Goal: Information Seeking & Learning: Learn about a topic

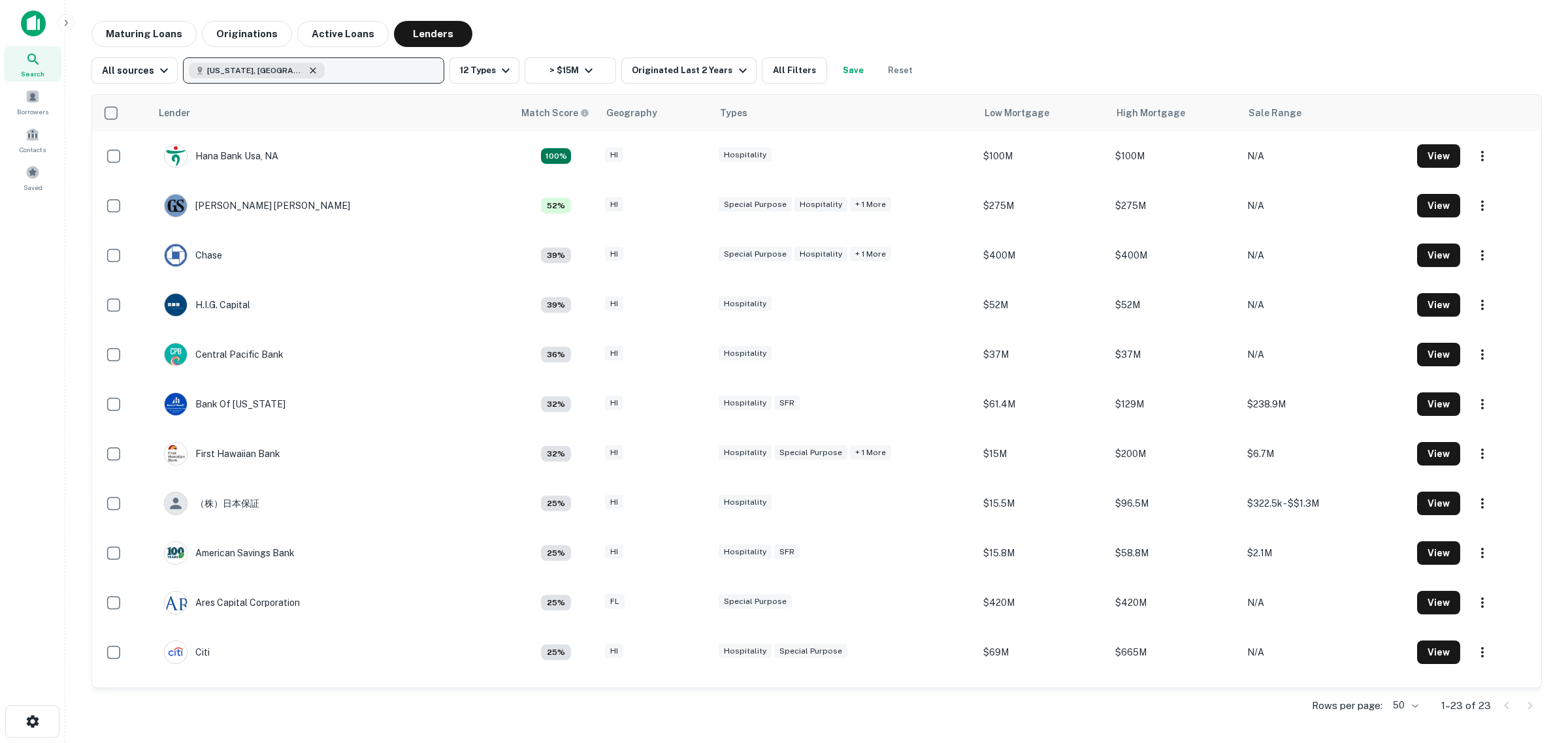
click at [308, 74] on icon "button" at bounding box center [312, 70] width 10 height 10
click at [258, 72] on p "Enter addresses, locations or lender names" at bounding box center [299, 70] width 211 height 16
click at [367, 73] on p "Enter addresses, locations or lender names" at bounding box center [299, 70] width 211 height 16
click at [248, 111] on input "text" at bounding box center [310, 107] width 260 height 36
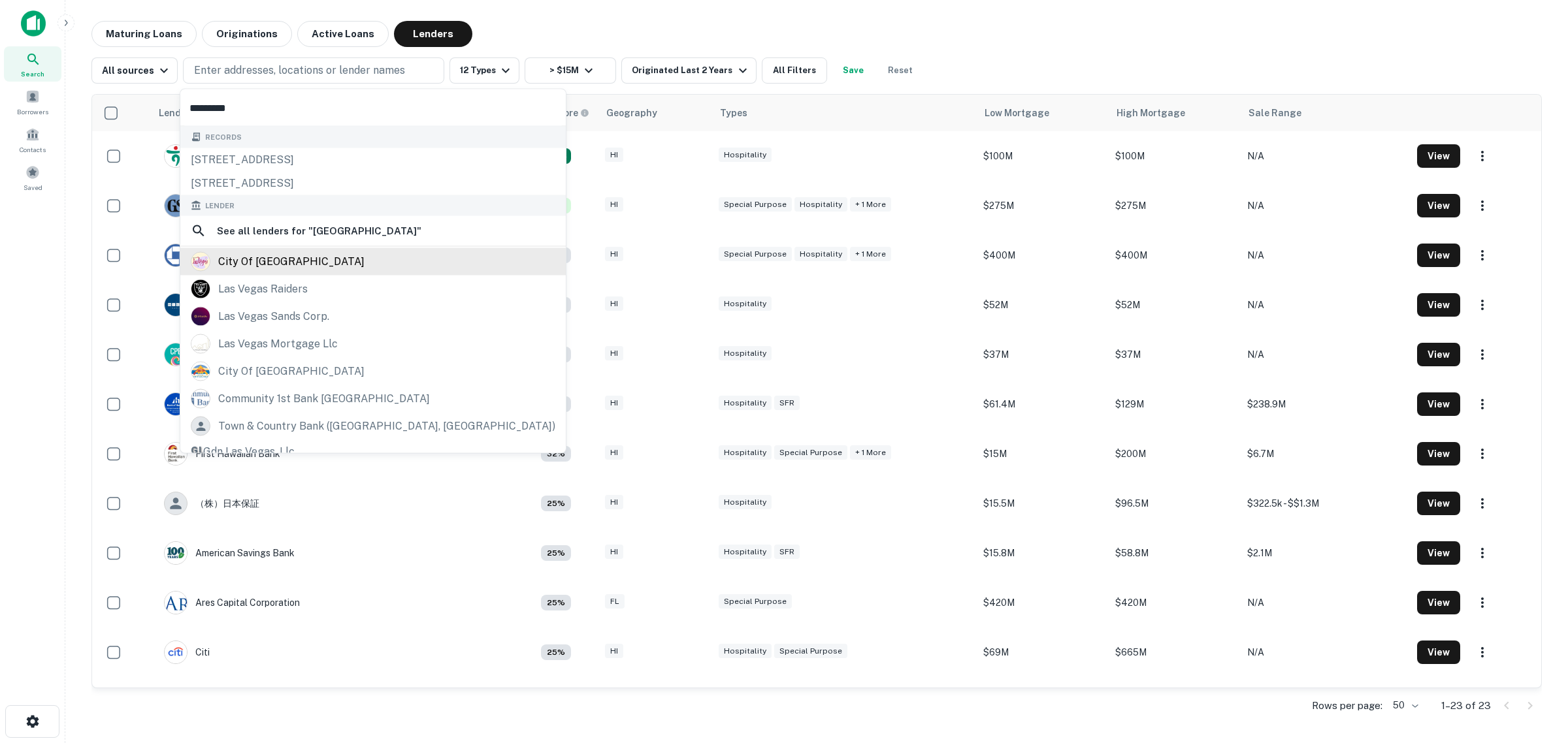
type input "*********"
click at [278, 265] on div "city of [GEOGRAPHIC_DATA]" at bounding box center [291, 261] width 146 height 20
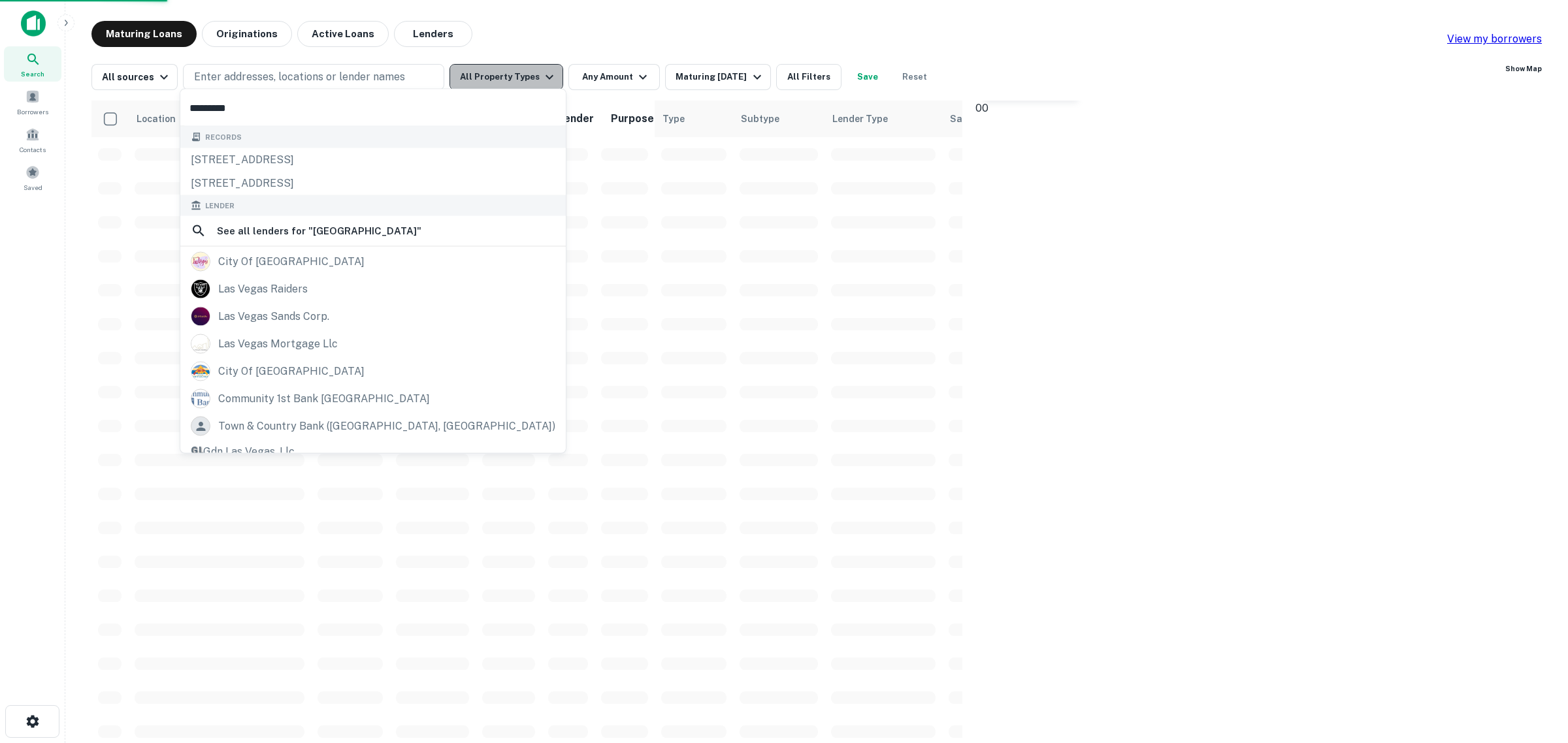
click at [512, 74] on button "All Property Types" at bounding box center [506, 77] width 114 height 26
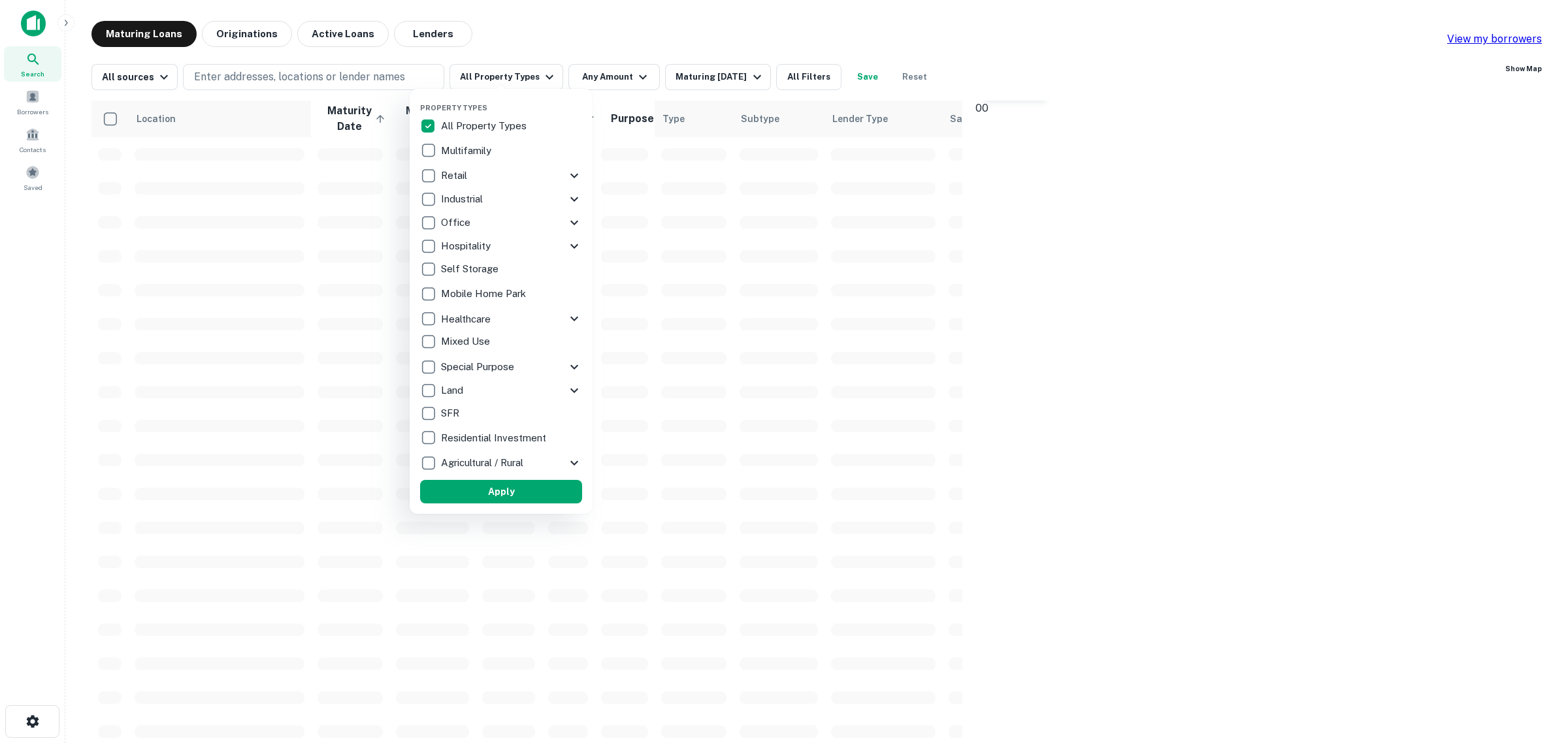
click at [475, 245] on p "Hospitality" at bounding box center [467, 246] width 52 height 16
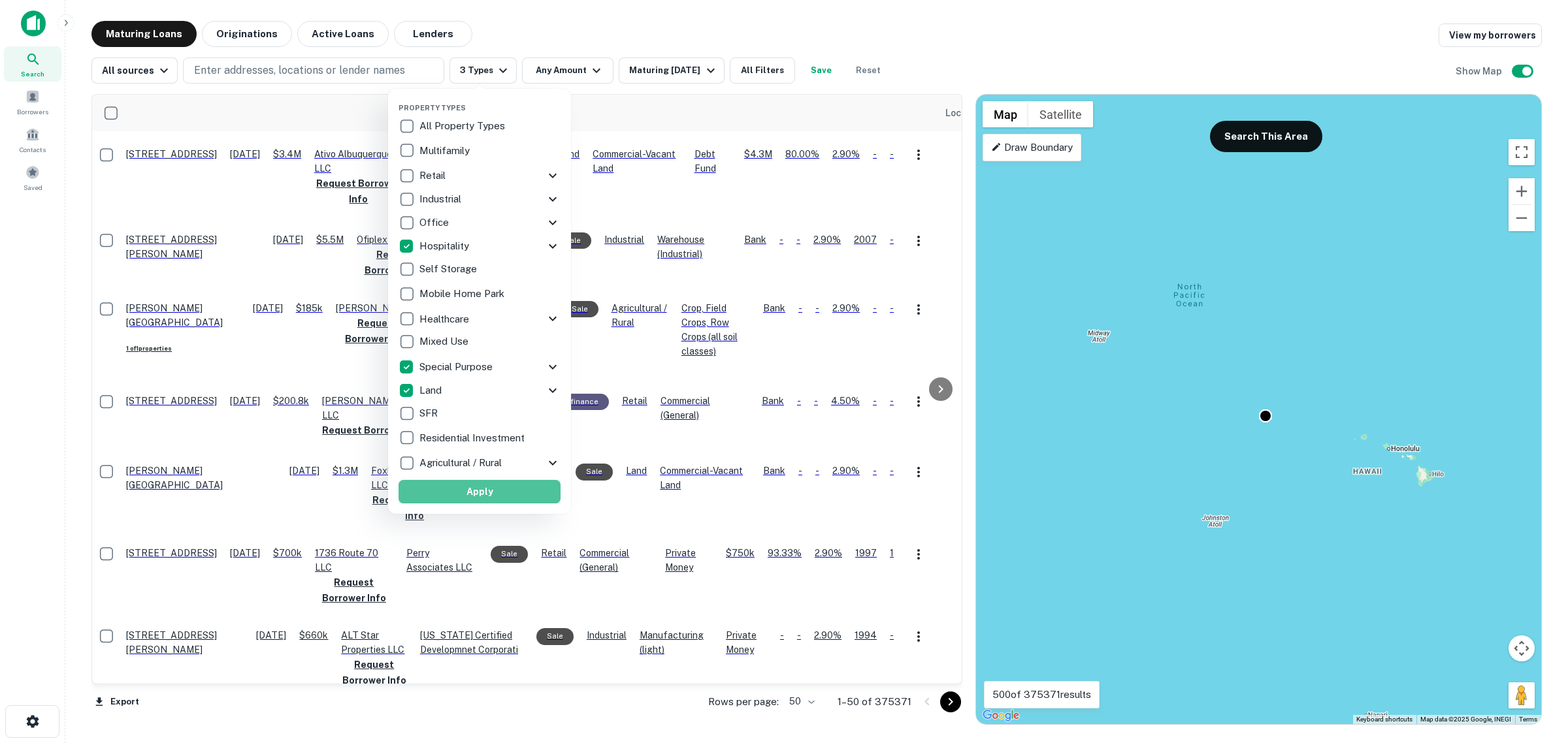
click at [494, 493] on button "Apply" at bounding box center [479, 491] width 162 height 23
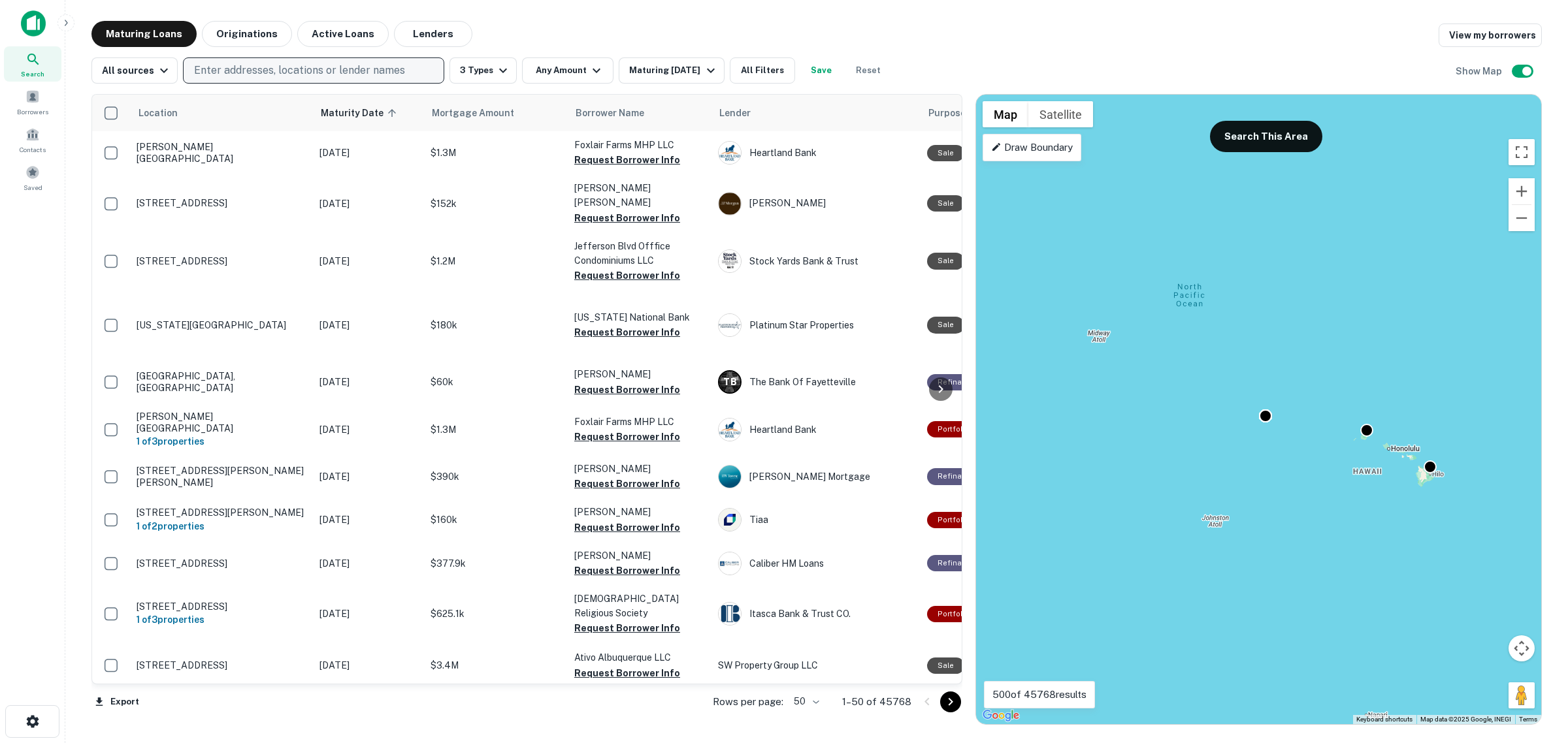
click at [302, 72] on p "Enter addresses, locations or lender names" at bounding box center [299, 70] width 211 height 16
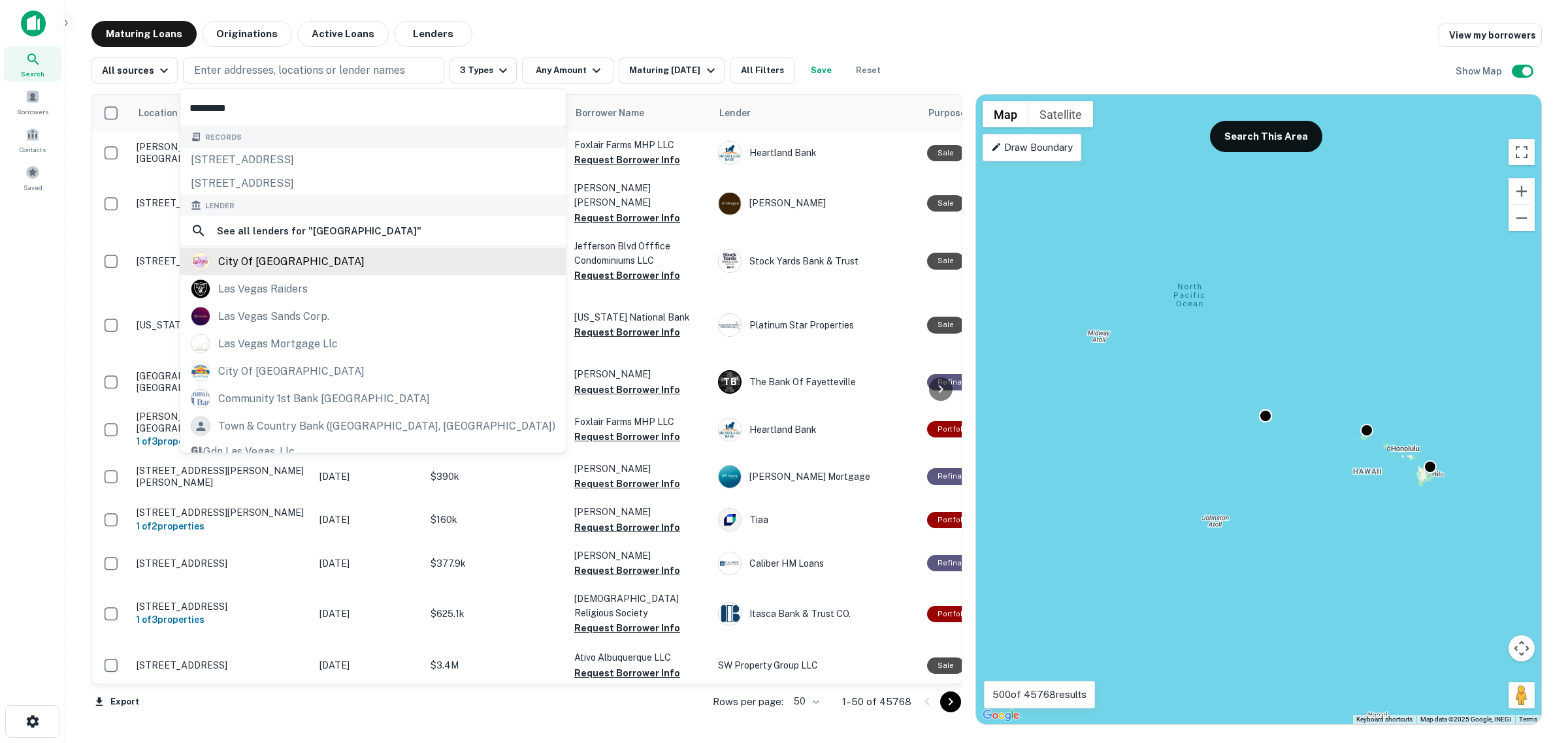
click at [255, 265] on div "city of [GEOGRAPHIC_DATA]" at bounding box center [291, 261] width 146 height 20
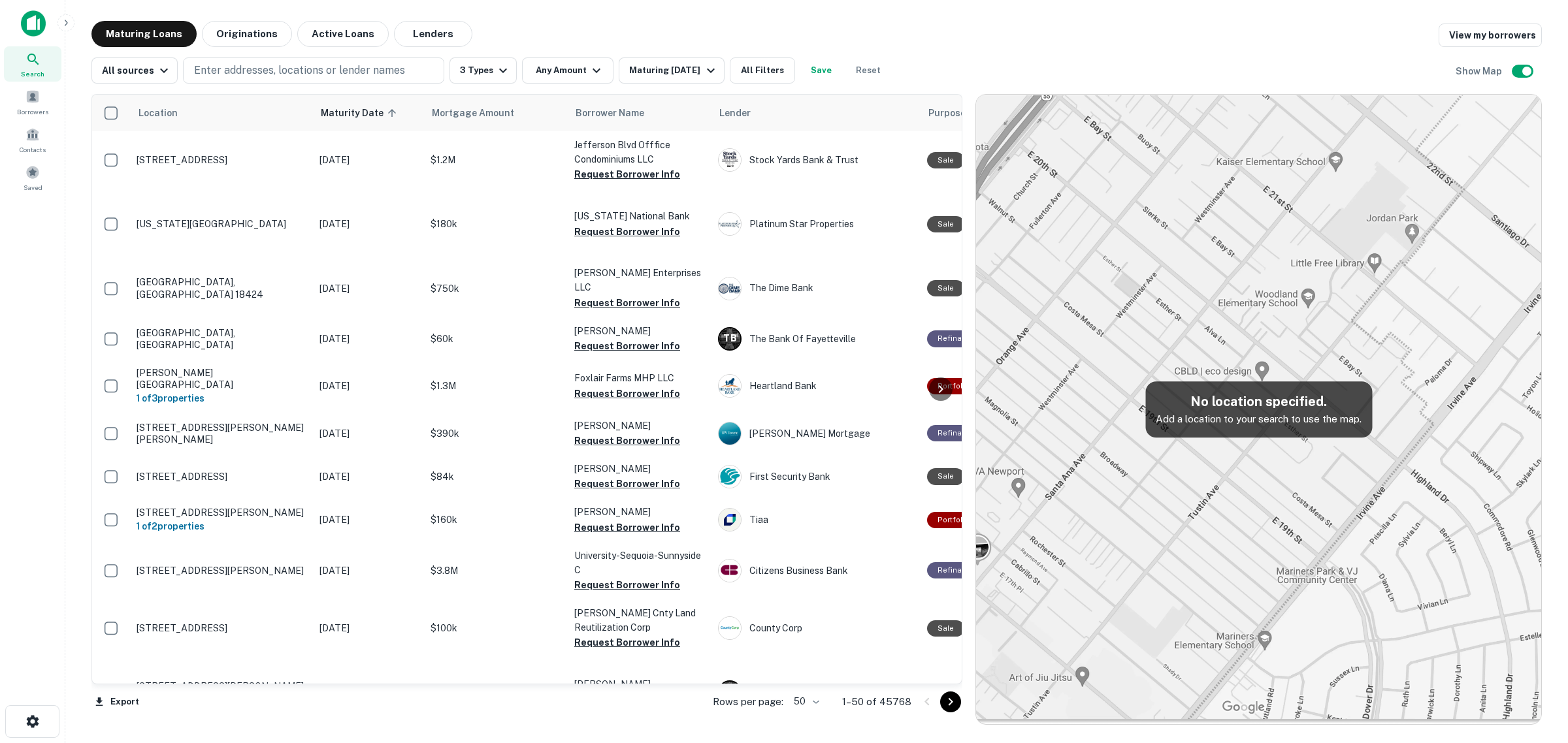
click at [397, 33] on button "Lenders" at bounding box center [433, 34] width 78 height 26
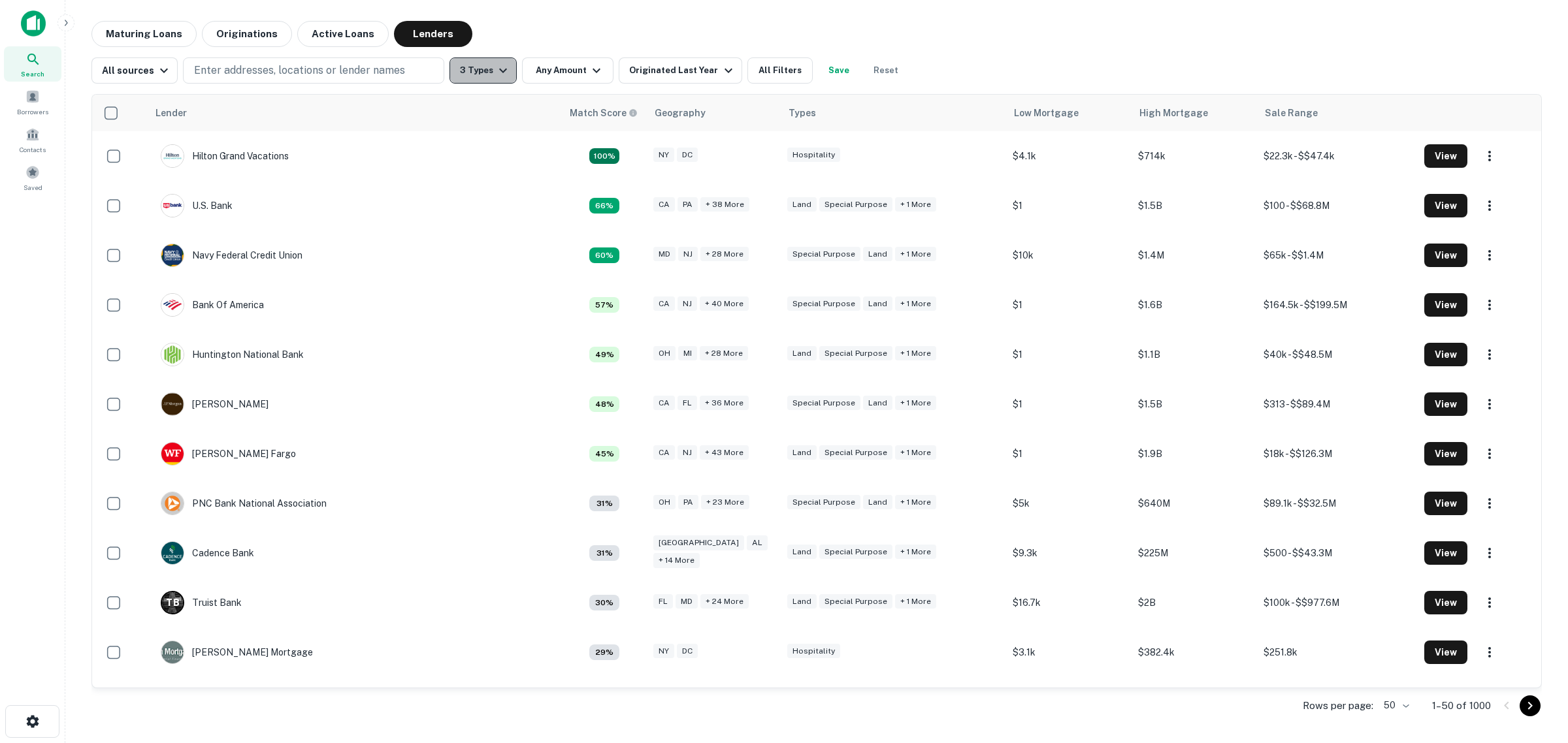
click at [466, 73] on button "3 Types" at bounding box center [483, 71] width 67 height 26
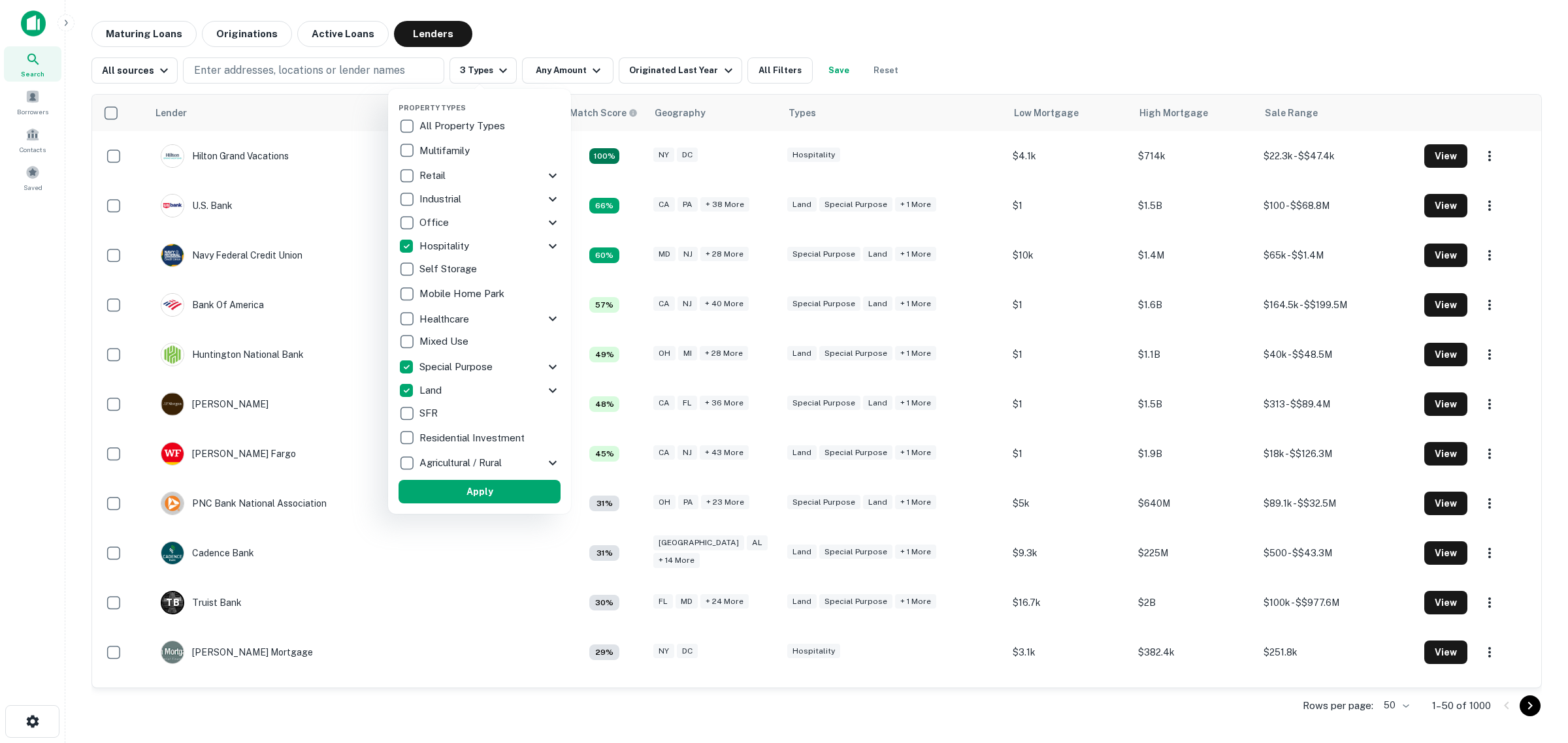
click at [778, 66] on div at bounding box center [784, 371] width 1568 height 743
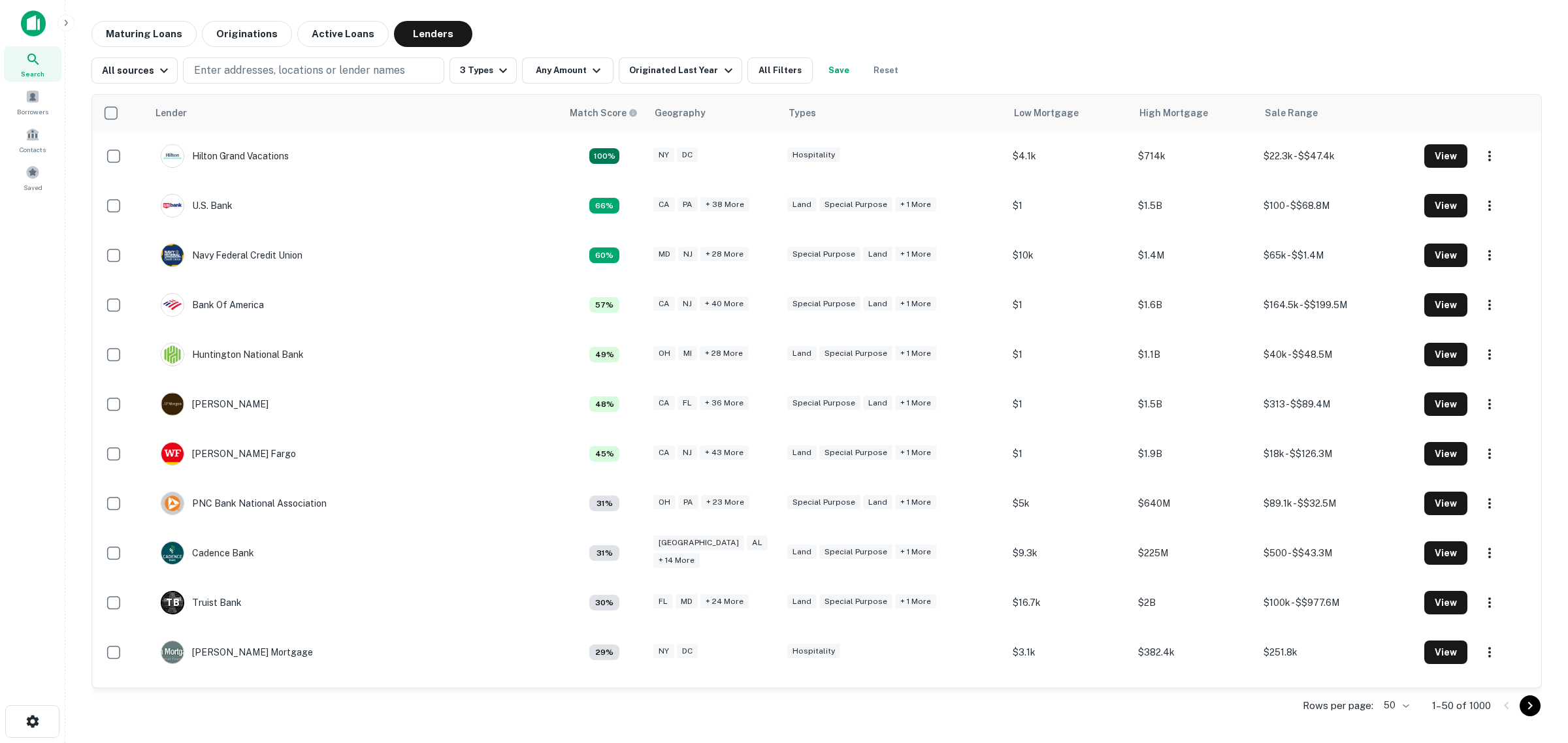
click at [759, 84] on div "Lender Match Score Geography Types Low Mortgage High Mortgage Sale Range Hilton…" at bounding box center [816, 405] width 1450 height 641
click at [754, 65] on button "All Filters" at bounding box center [780, 71] width 65 height 26
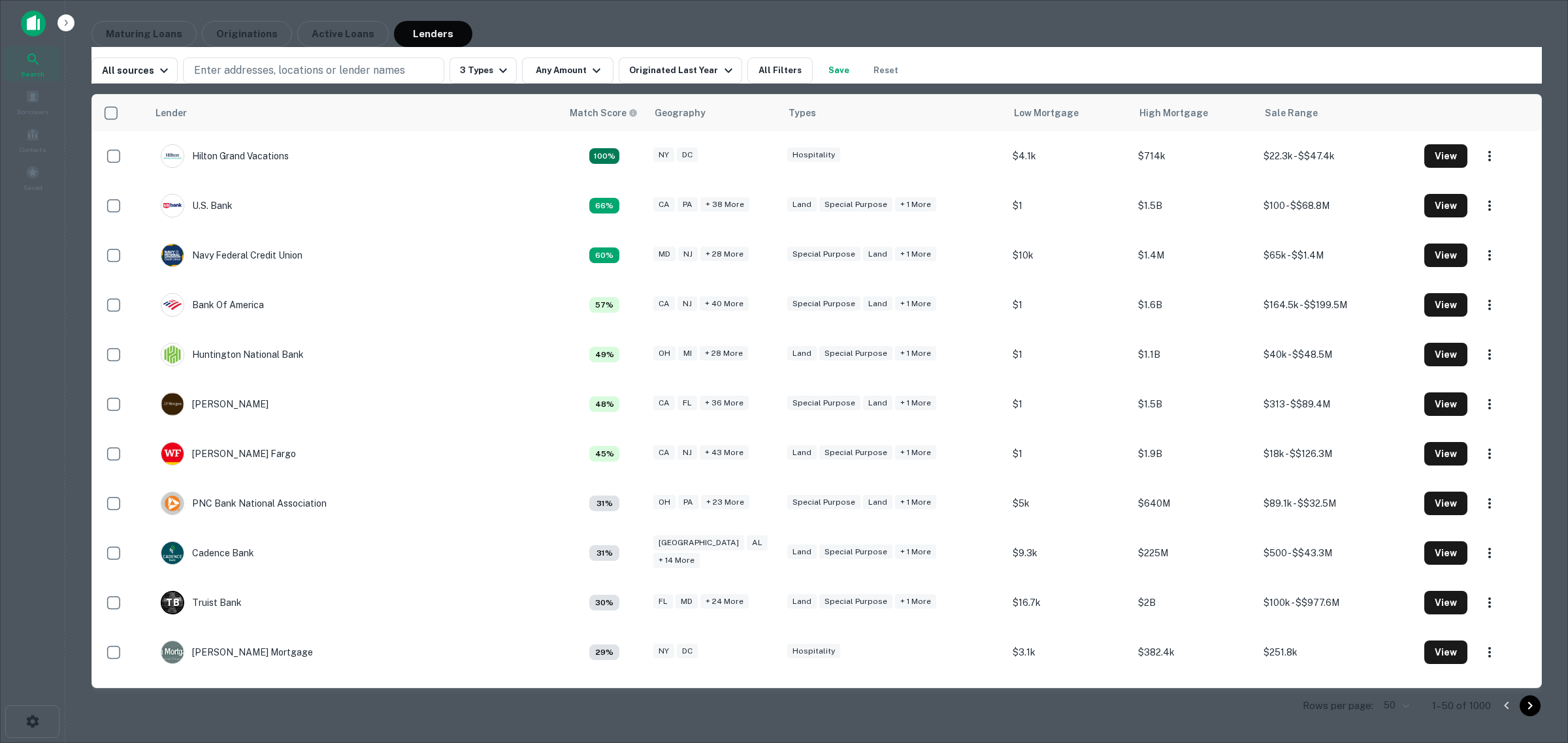
type input "*********"
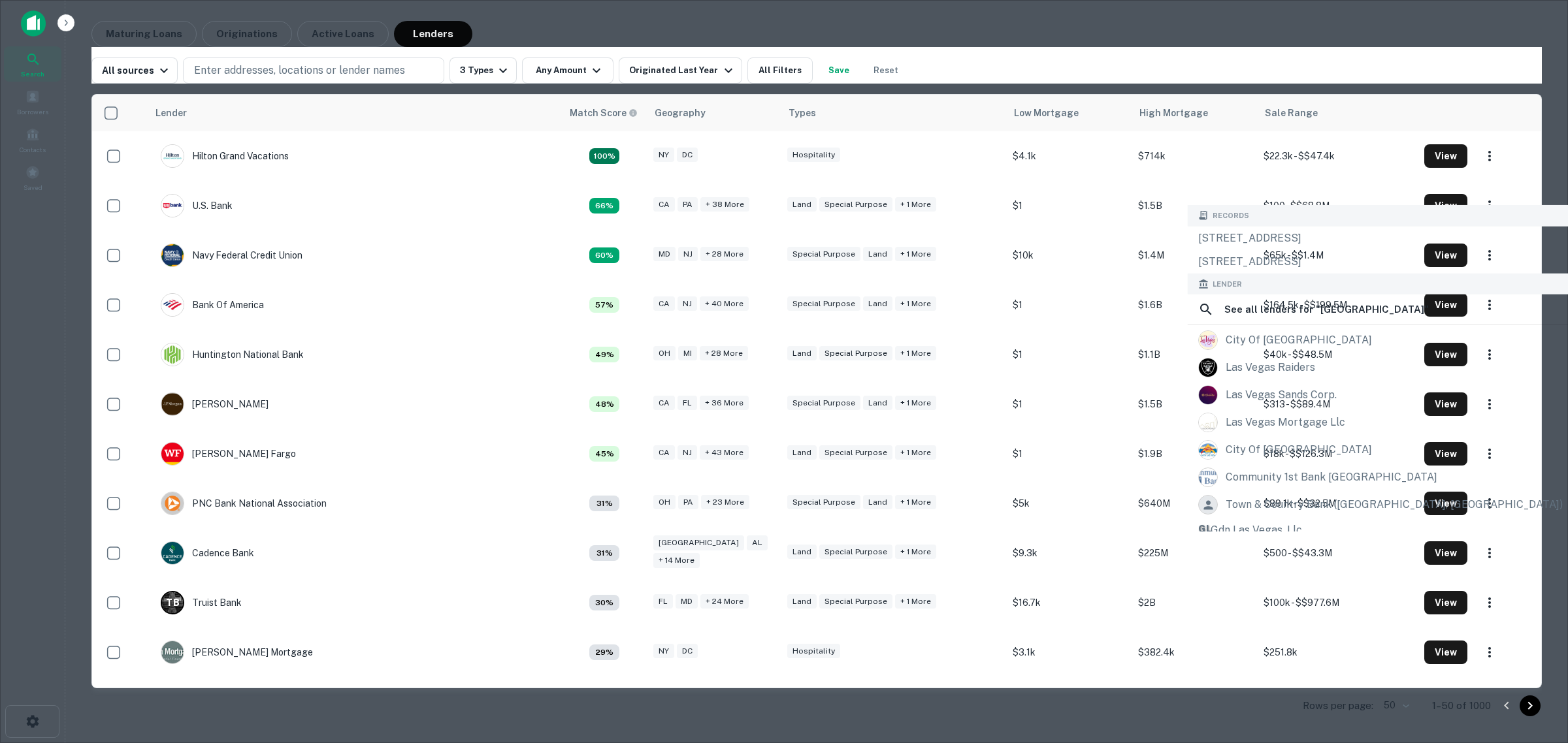
drag, startPoint x: 1287, startPoint y: 191, endPoint x: 1177, endPoint y: 186, distance: 110.1
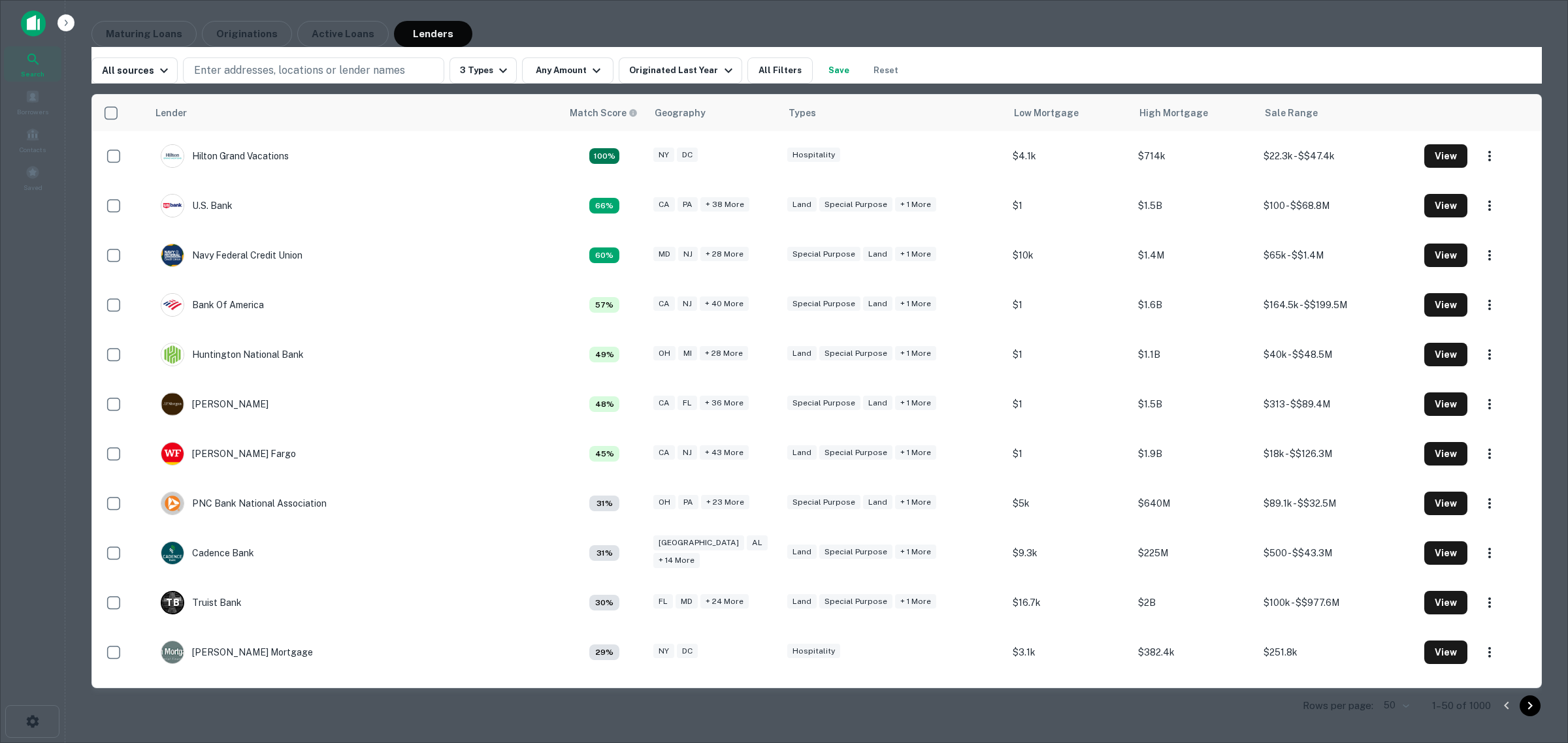
type input "*"
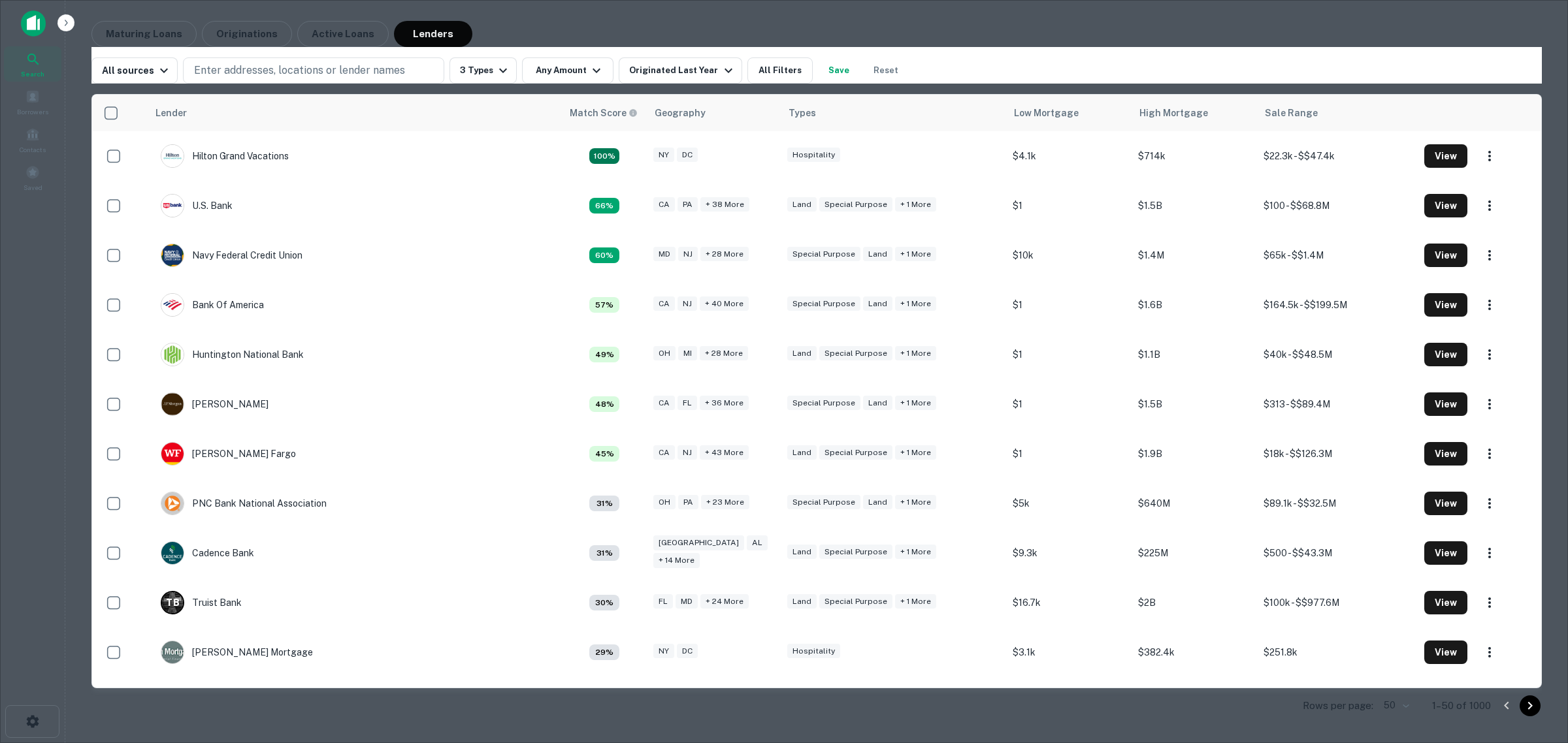
type input "********"
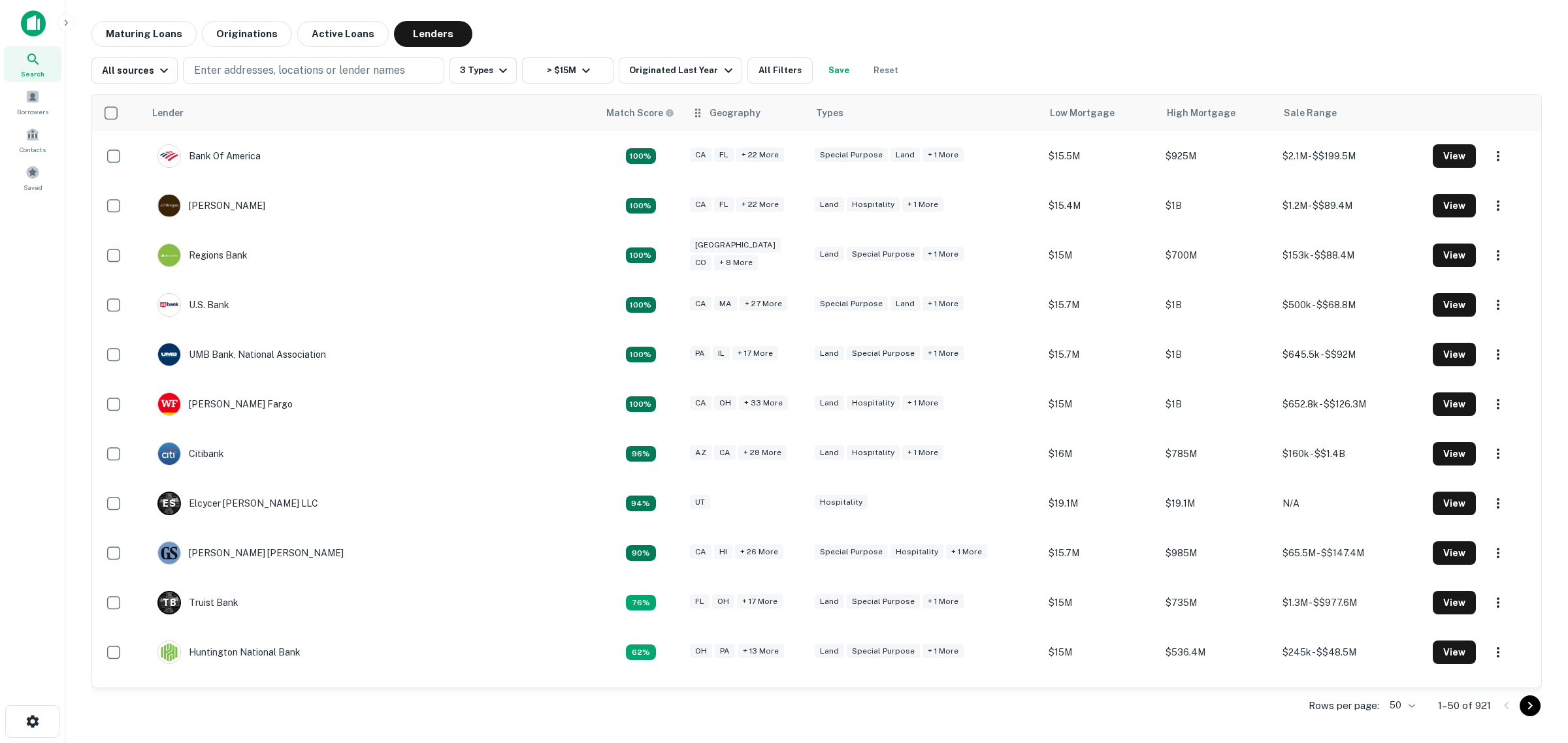
click at [691, 118] on icon at bounding box center [698, 113] width 13 height 16
click at [714, 118] on div "Geography" at bounding box center [735, 113] width 51 height 16
click at [715, 108] on div "Geography" at bounding box center [735, 113] width 51 height 16
click at [780, 71] on button "All Filters" at bounding box center [780, 71] width 65 height 26
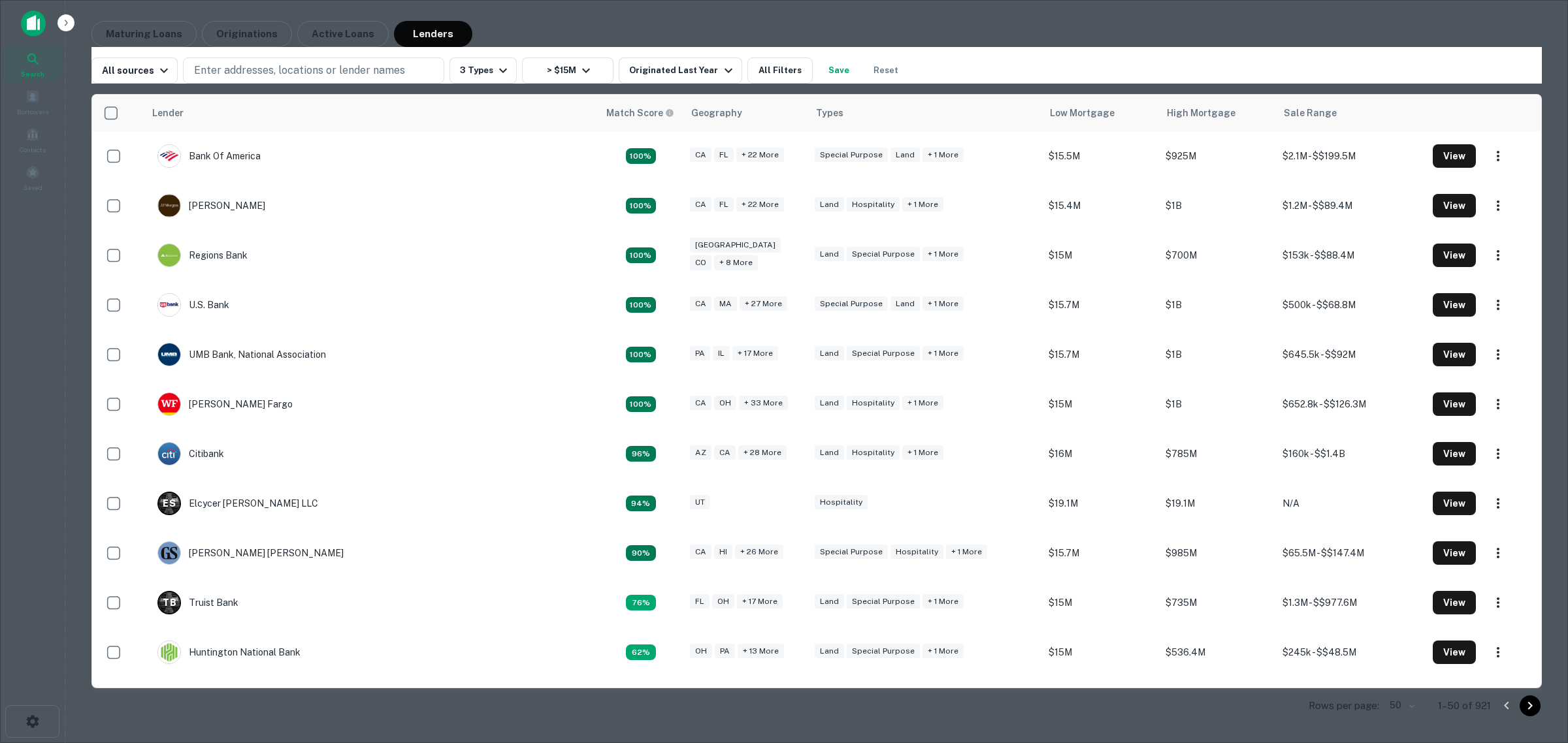
scroll to position [1042, 0]
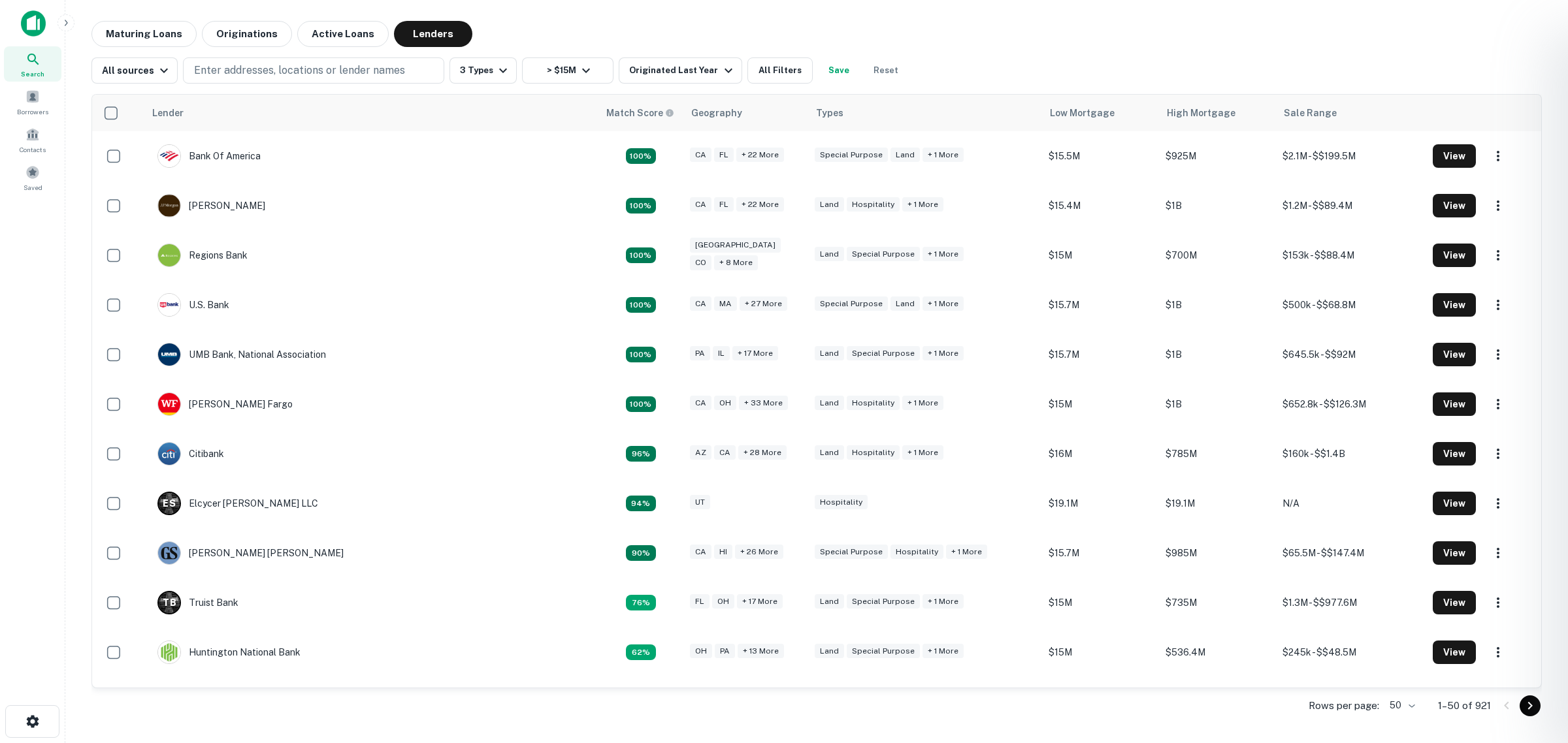
drag, startPoint x: 257, startPoint y: 32, endPoint x: 234, endPoint y: 54, distance: 31.8
click at [257, 32] on div at bounding box center [784, 371] width 1568 height 743
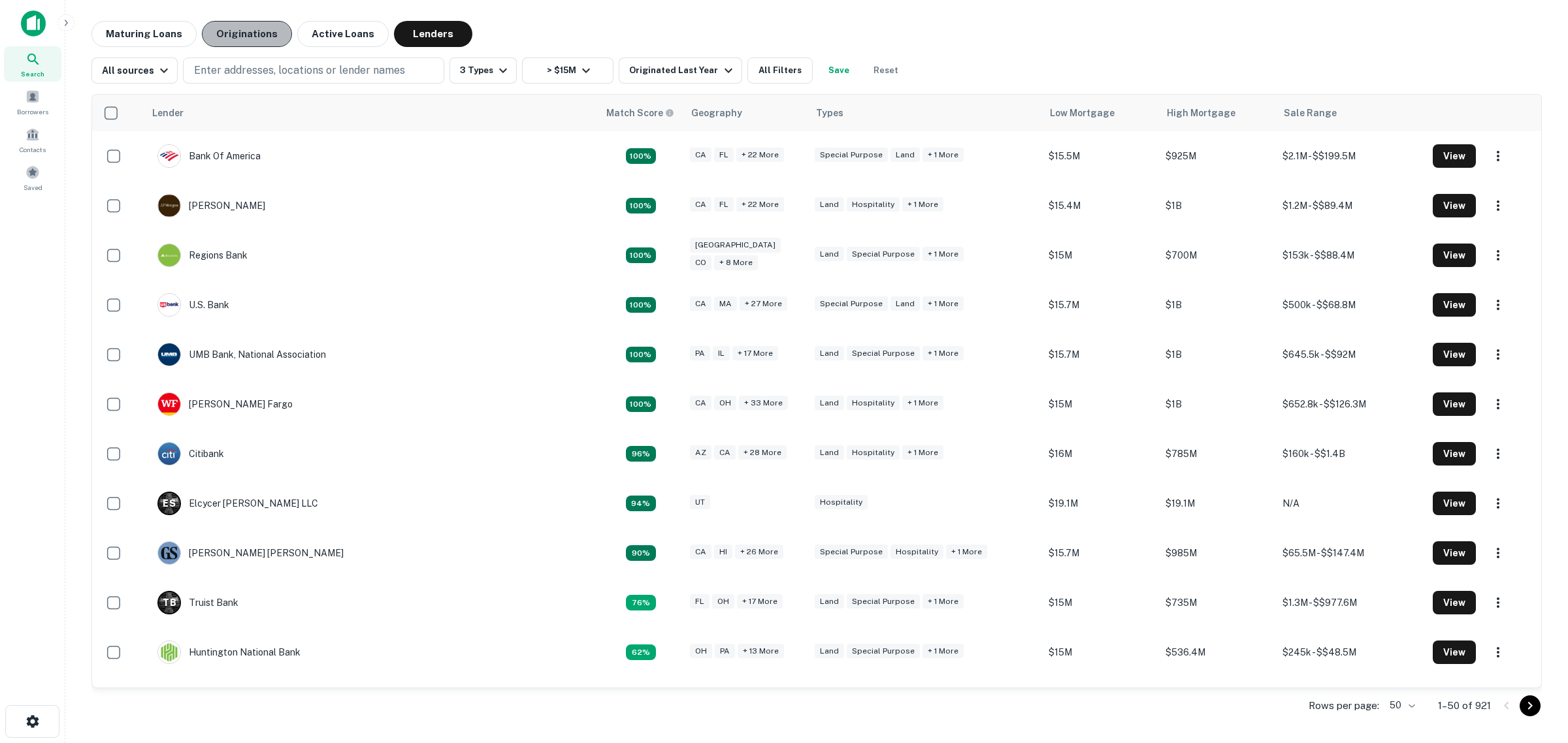
click at [257, 39] on button "Originations" at bounding box center [246, 34] width 90 height 26
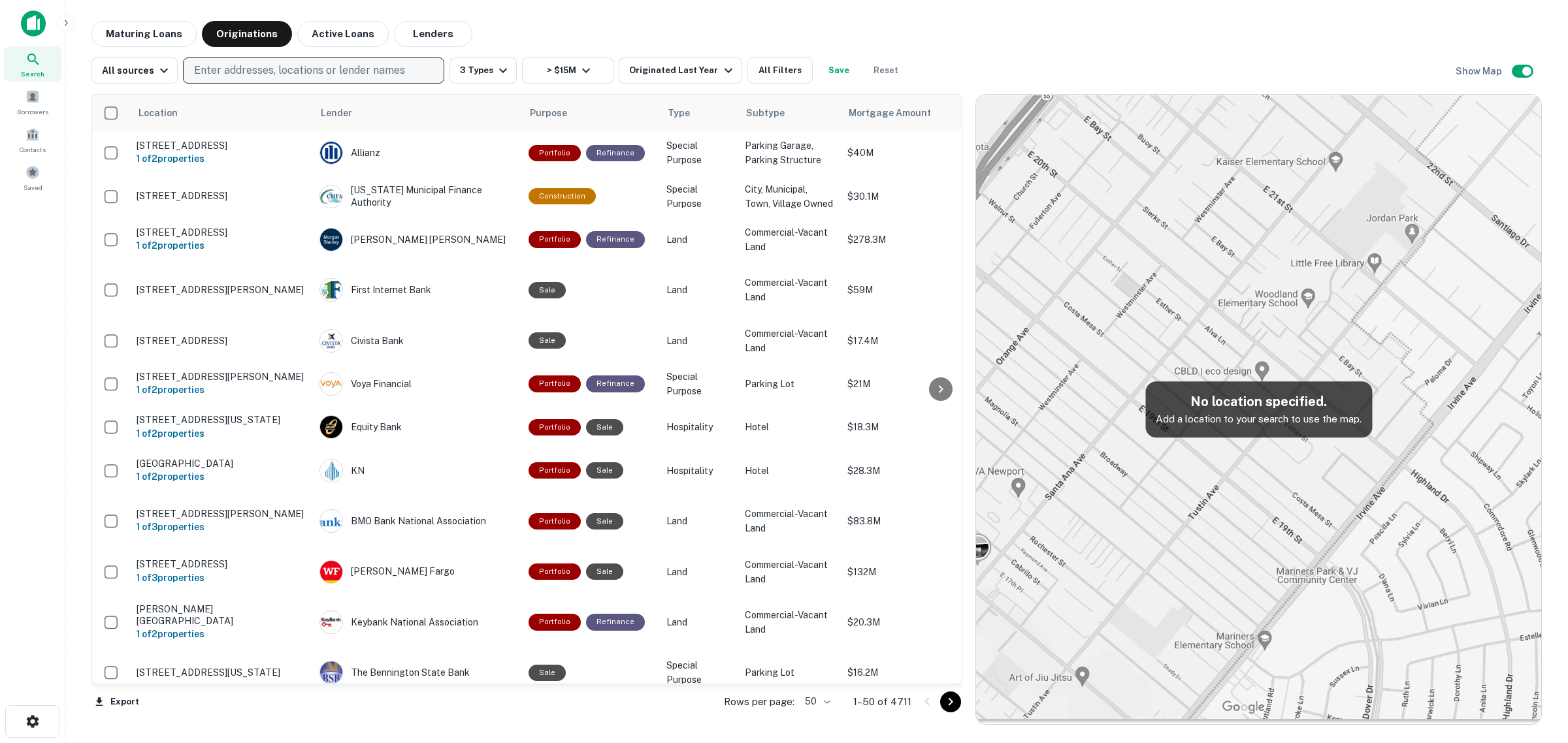
click at [368, 69] on p "Enter addresses, locations or lender names" at bounding box center [299, 70] width 211 height 16
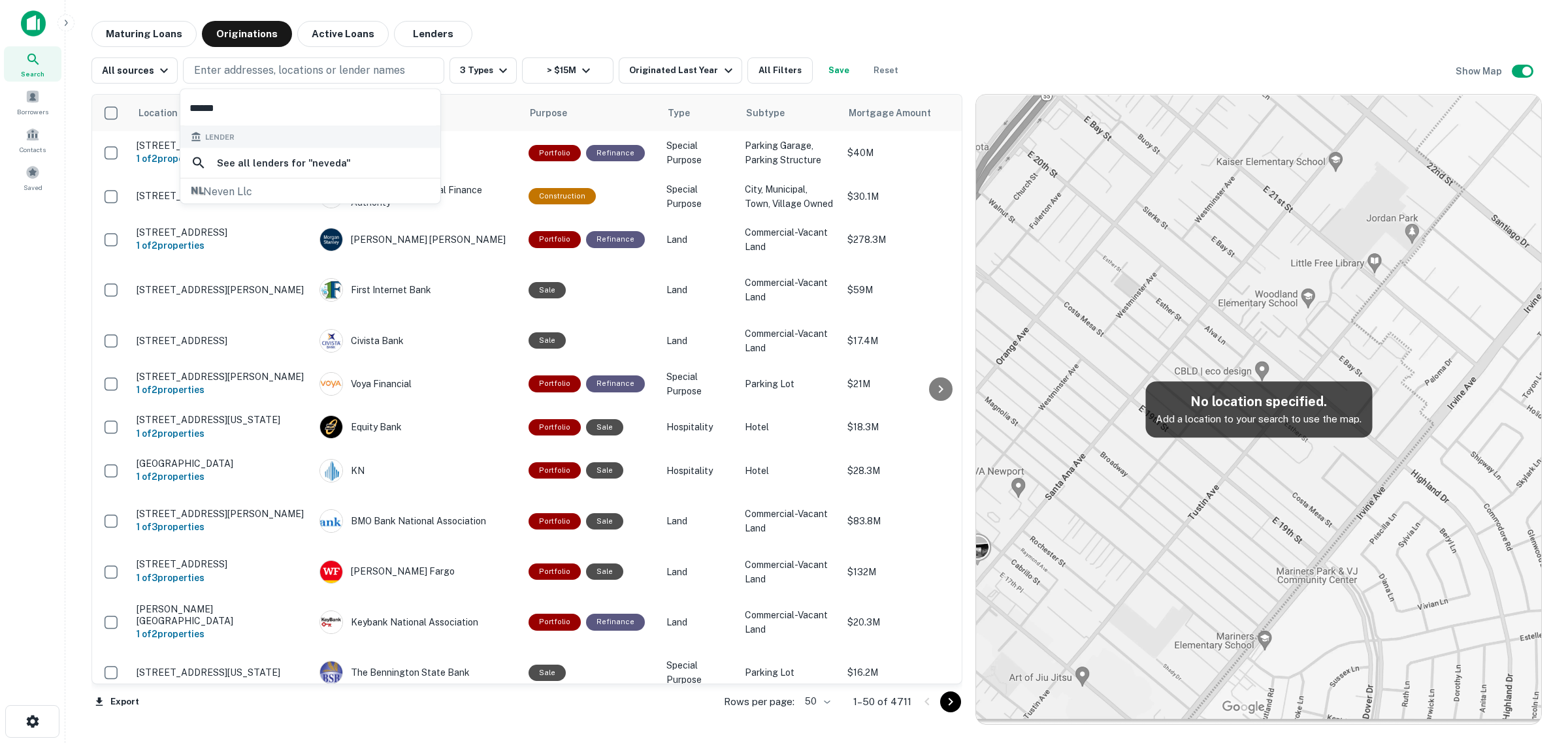
type input "******"
drag, startPoint x: 569, startPoint y: 11, endPoint x: 658, endPoint y: 14, distance: 89.1
click at [570, 11] on main "Maturing Loans Originations Active Loans Lenders All sources Enter addresses, l…" at bounding box center [816, 371] width 1503 height 743
click at [1283, 511] on img at bounding box center [1259, 409] width 565 height 629
click at [1265, 509] on img at bounding box center [1259, 409] width 565 height 629
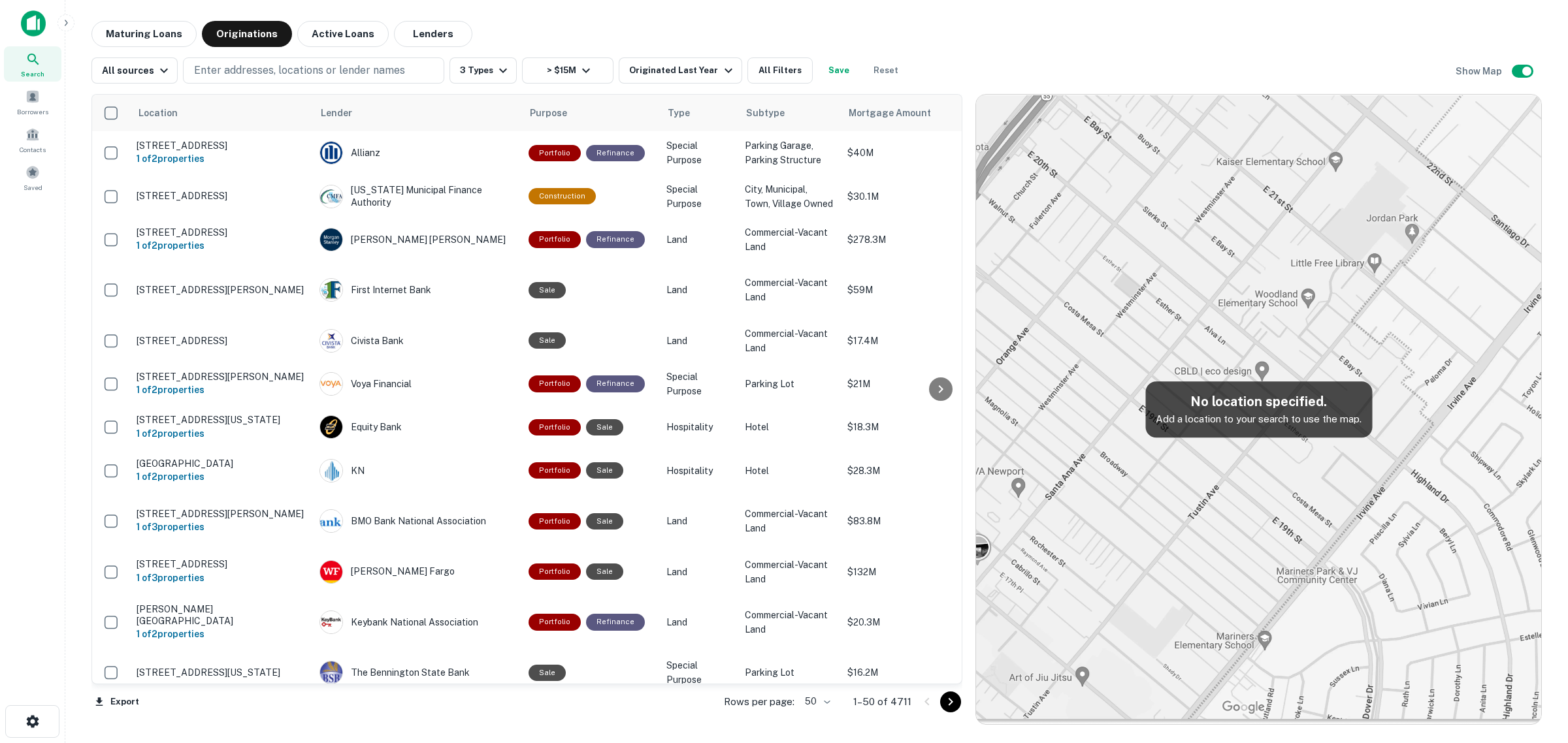
click at [1263, 508] on img at bounding box center [1259, 409] width 565 height 629
click at [1291, 350] on img at bounding box center [1259, 409] width 565 height 629
click at [499, 69] on icon "button" at bounding box center [503, 70] width 16 height 16
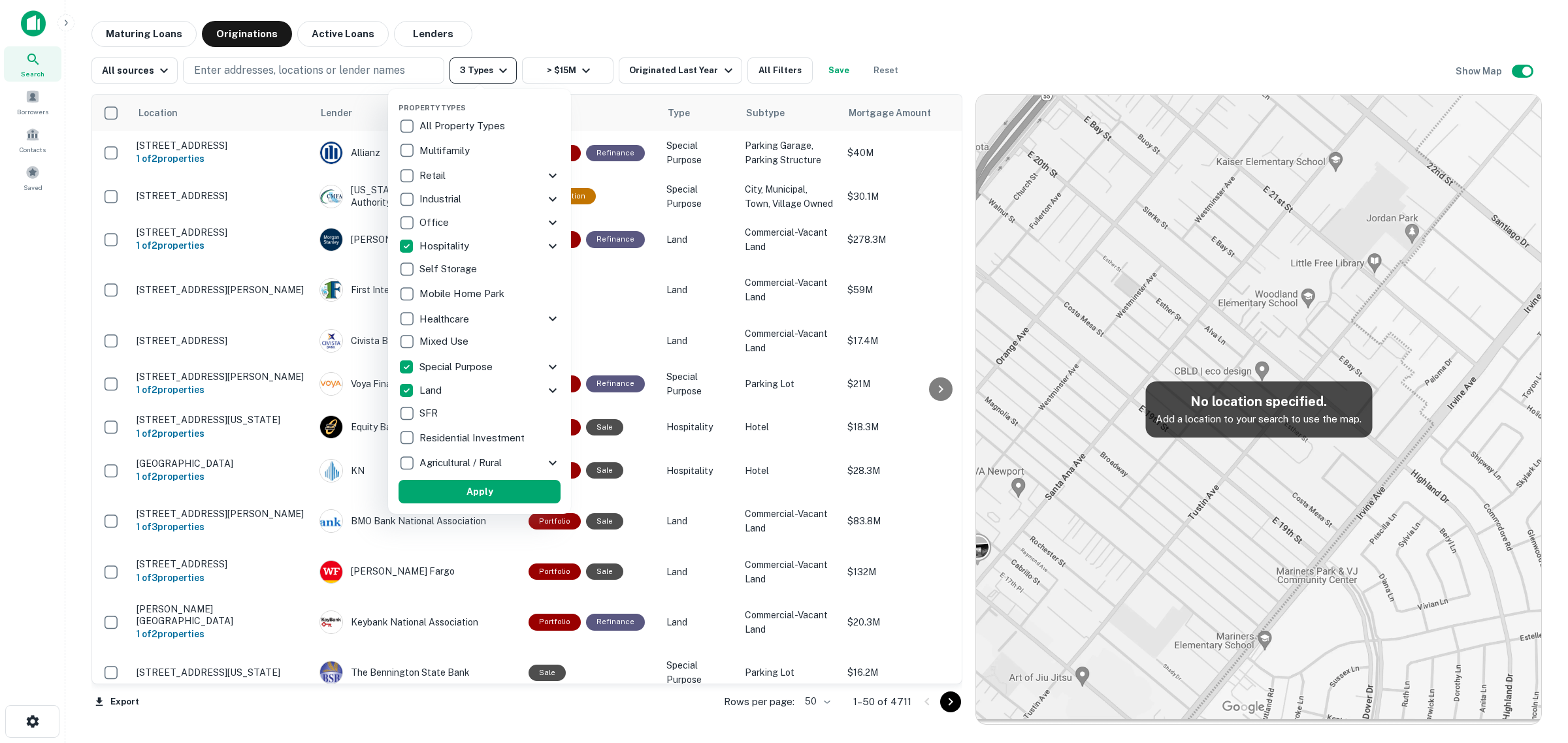
click at [499, 69] on div at bounding box center [784, 371] width 1568 height 743
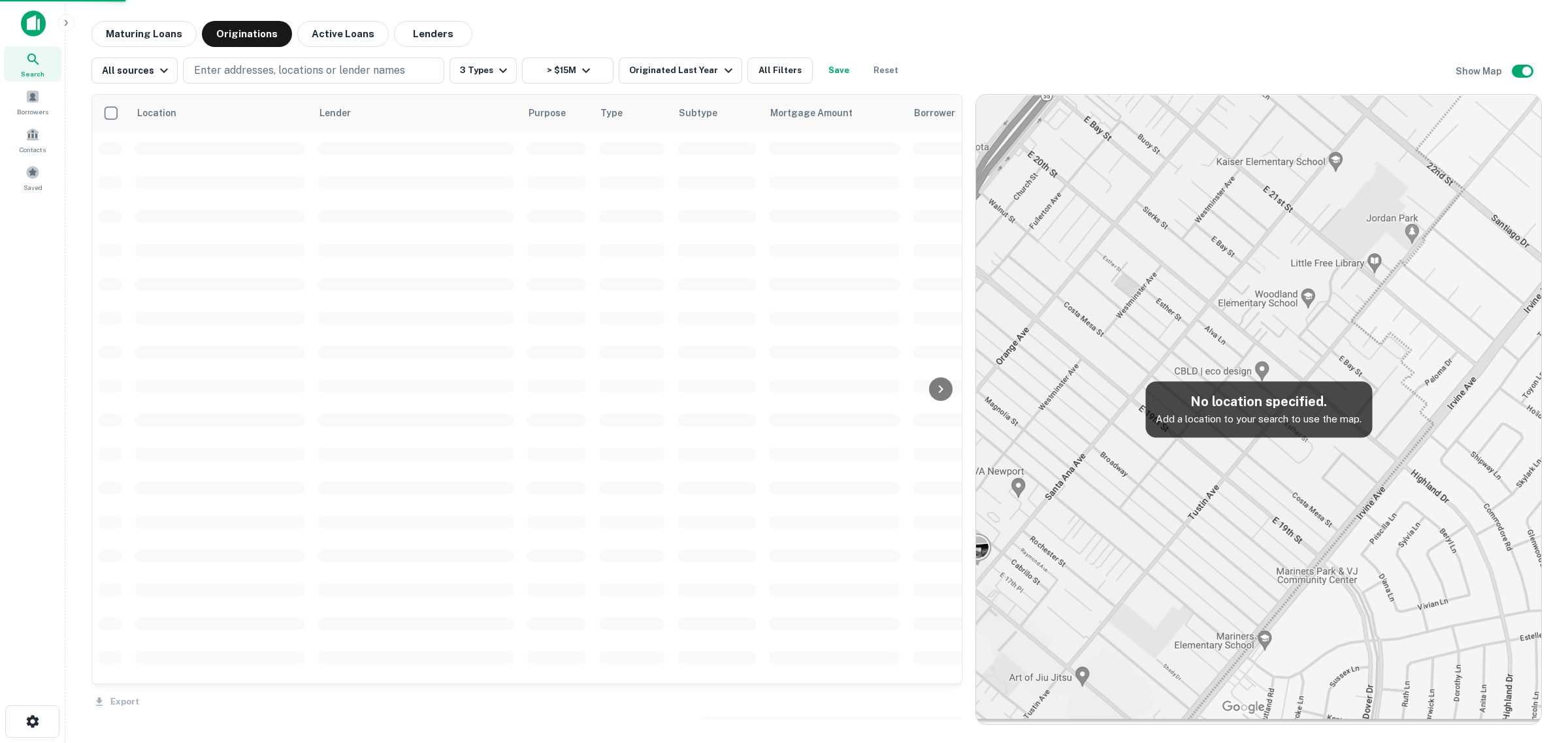
click at [495, 66] on div at bounding box center [784, 371] width 1568 height 743
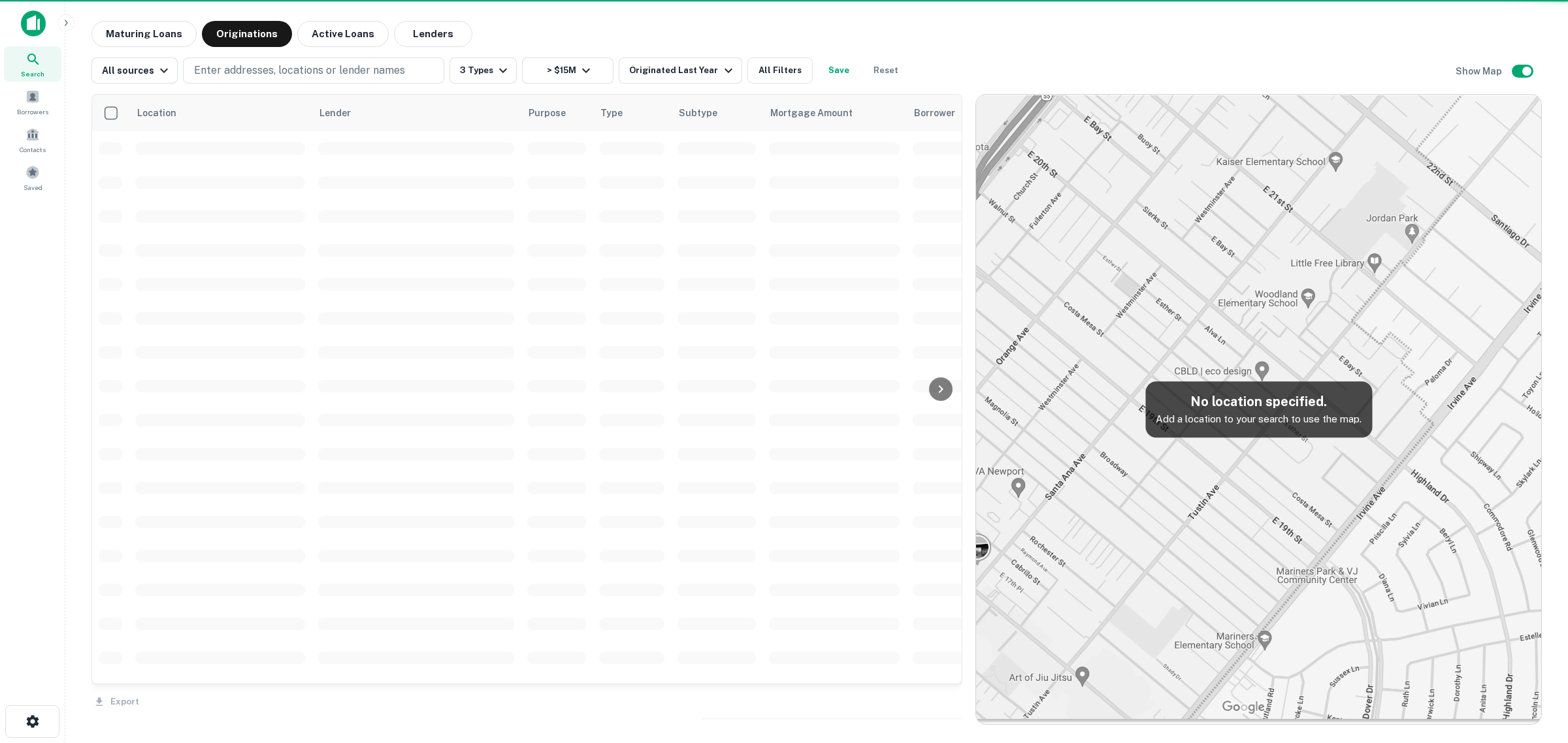
click at [1120, 475] on div "Property Types All Property Types Multifamily Retail Storefront Auto Shop Bar S…" at bounding box center [784, 371] width 1568 height 743
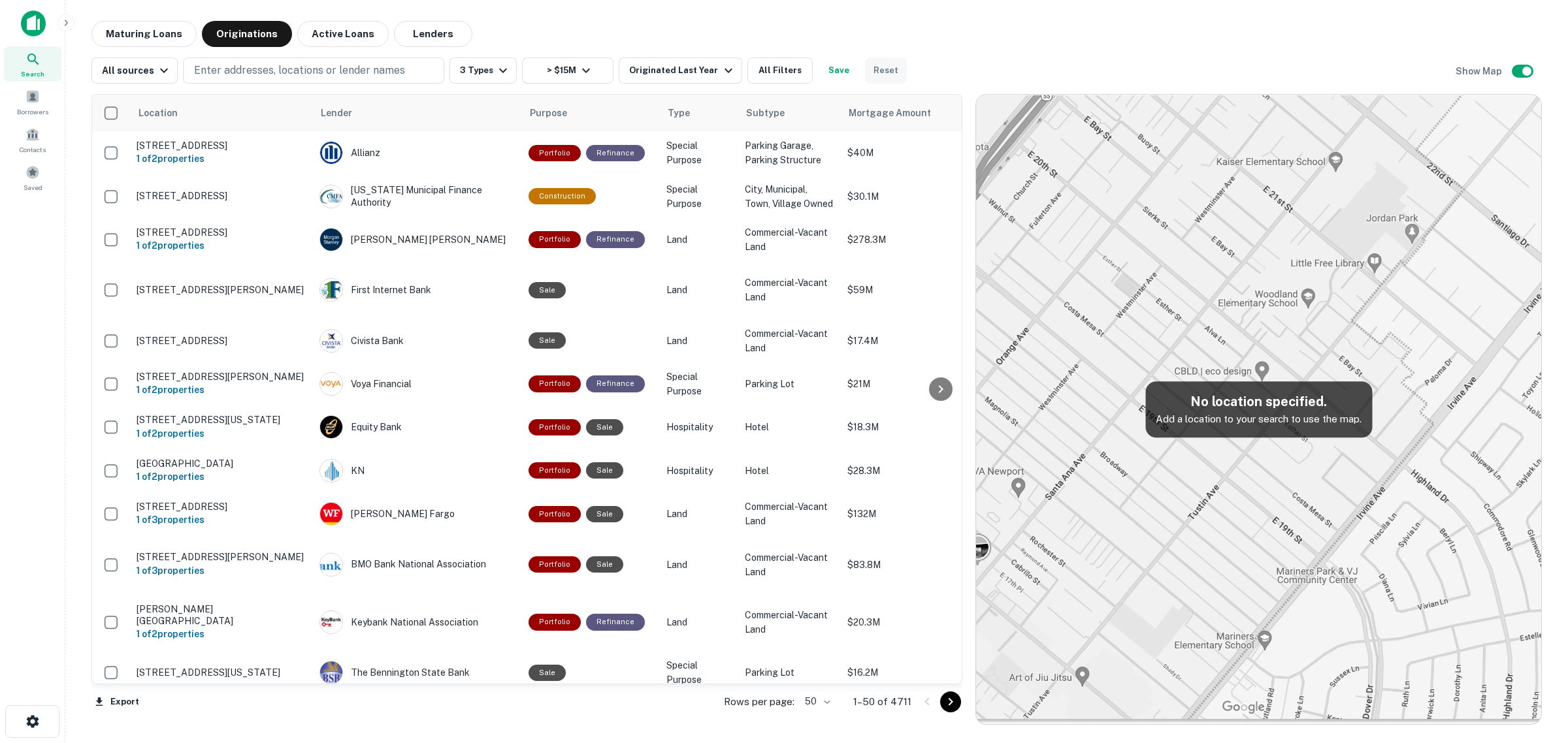
click at [874, 78] on button "Reset" at bounding box center [886, 71] width 42 height 26
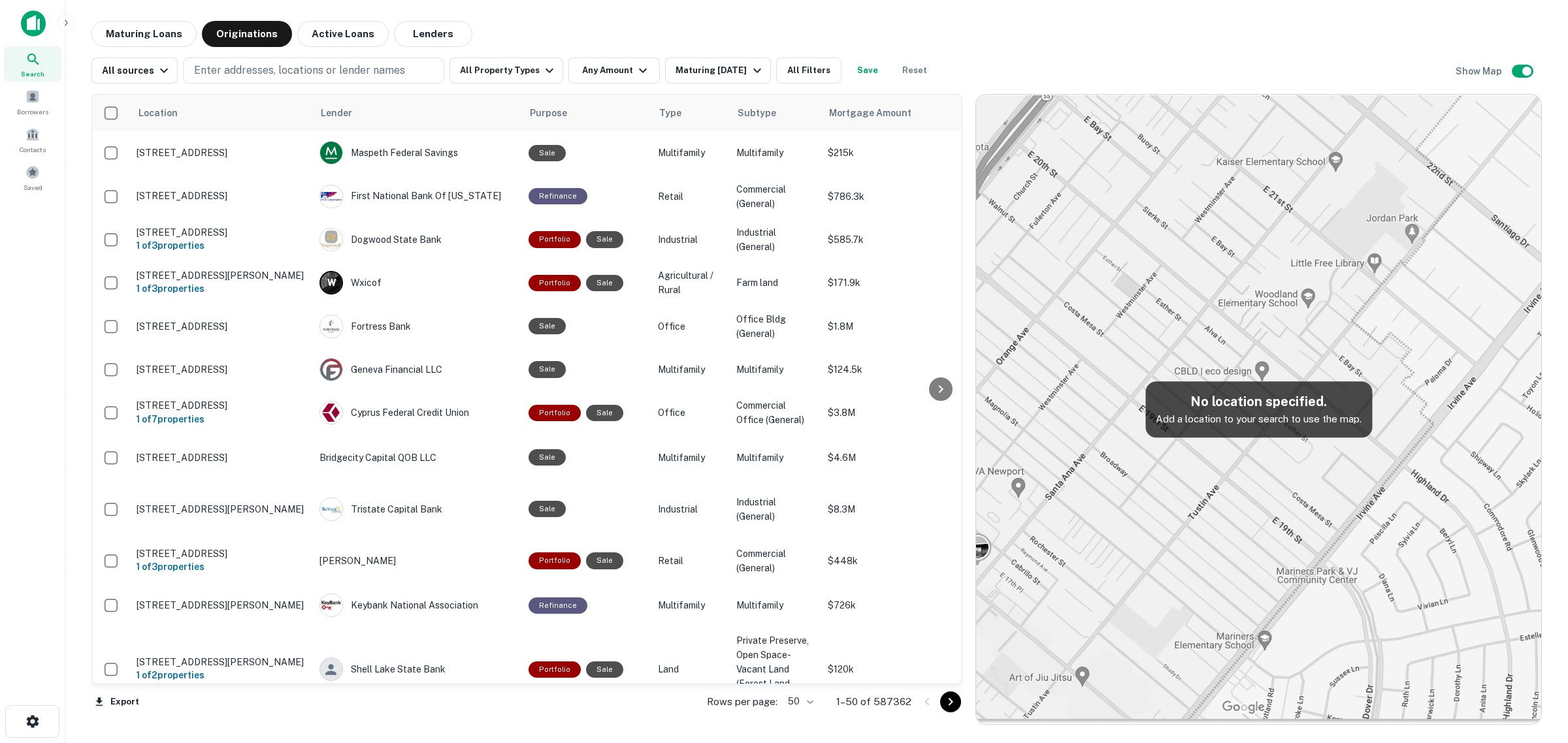
click at [1227, 405] on h5 "No location specified." at bounding box center [1258, 401] width 206 height 20
click at [1228, 399] on h5 "No location specified." at bounding box center [1258, 401] width 206 height 20
click at [1223, 548] on img at bounding box center [1259, 409] width 565 height 629
